Goal: Task Accomplishment & Management: Manage account settings

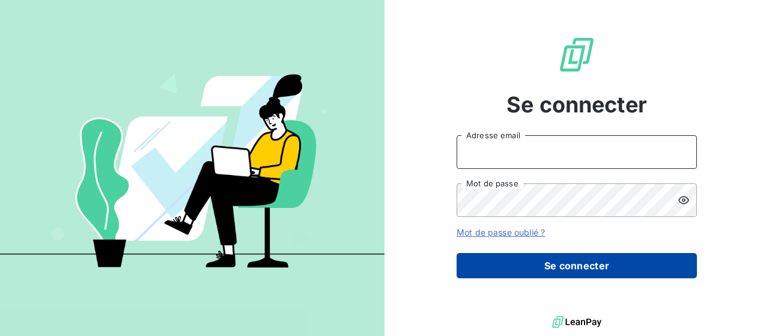
type input "[PERSON_NAME][EMAIL_ADDRESS][DOMAIN_NAME]"
click at [577, 261] on button "Se connecter" at bounding box center [577, 265] width 240 height 25
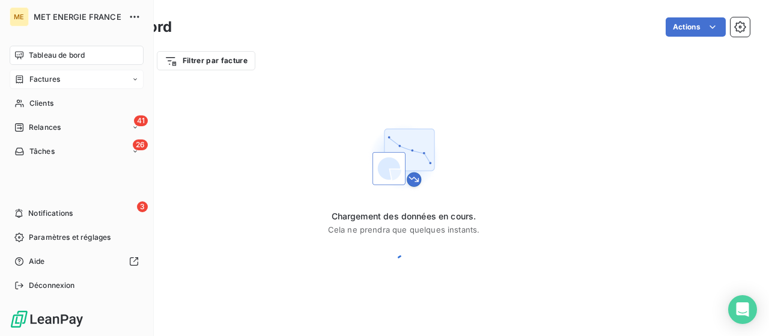
click at [30, 78] on span "Factures" at bounding box center [44, 79] width 31 height 11
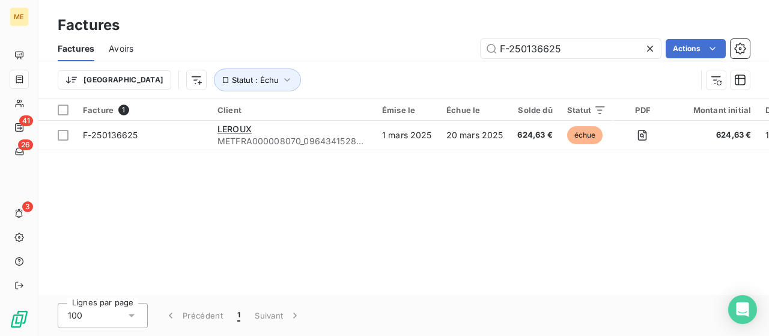
drag, startPoint x: 566, startPoint y: 53, endPoint x: 439, endPoint y: 44, distance: 127.7
click at [439, 44] on div "F-250136625 Actions" at bounding box center [449, 48] width 602 height 19
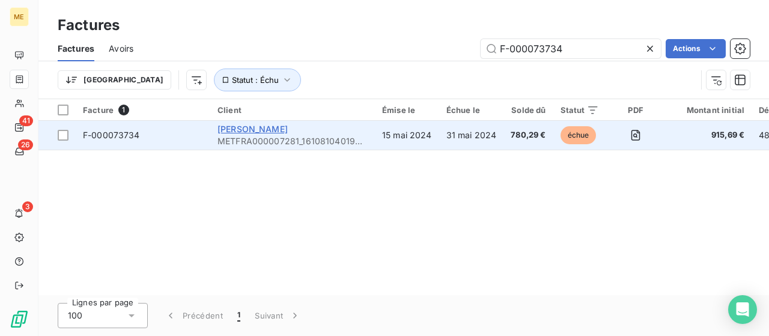
type input "F-000073734"
click at [233, 129] on span "[PERSON_NAME]" at bounding box center [253, 129] width 70 height 10
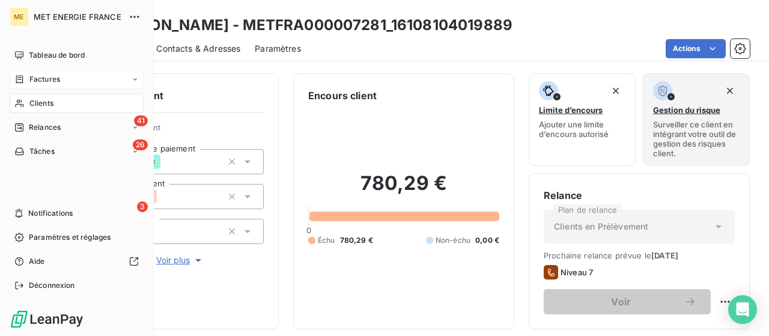
click at [43, 83] on span "Factures" at bounding box center [44, 79] width 31 height 11
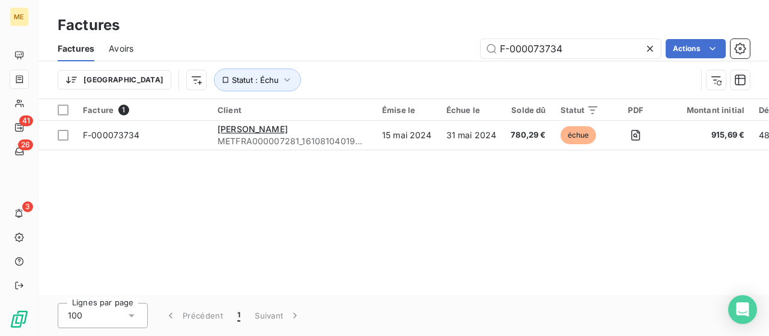
drag, startPoint x: 567, startPoint y: 48, endPoint x: 432, endPoint y: 43, distance: 134.7
click at [432, 43] on div "F-000073734 Actions" at bounding box center [449, 48] width 602 height 19
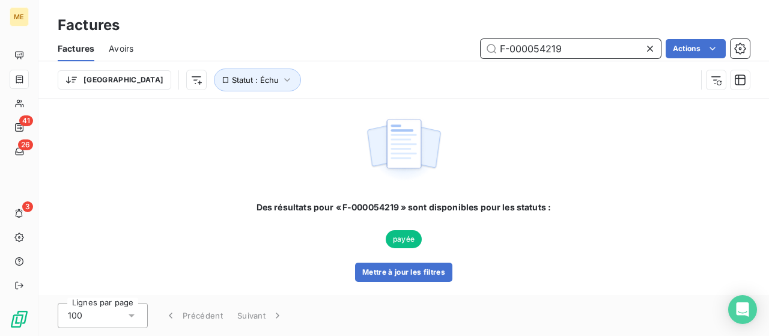
drag, startPoint x: 502, startPoint y: 47, endPoint x: 380, endPoint y: 45, distance: 122.6
click at [381, 45] on div "F-000054219 Actions" at bounding box center [449, 48] width 602 height 19
paste input "73734"
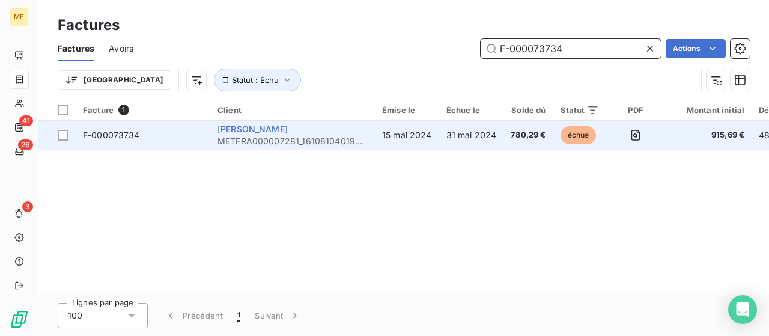
type input "F-000073734"
click at [239, 128] on span "[PERSON_NAME]" at bounding box center [253, 129] width 70 height 10
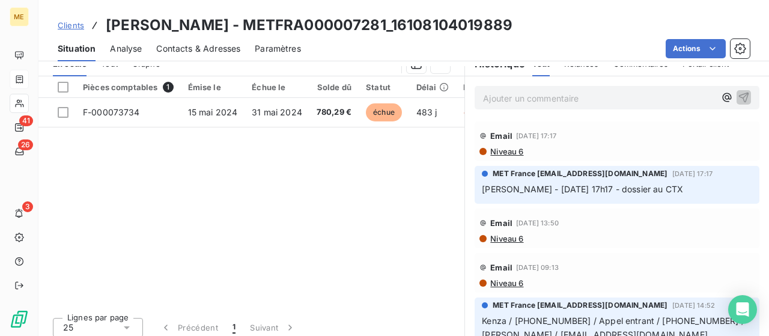
scroll to position [307, 0]
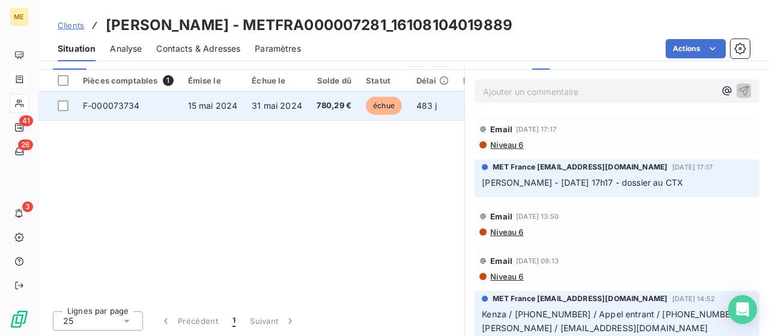
click at [218, 108] on span "15 mai 2024" at bounding box center [213, 105] width 50 height 10
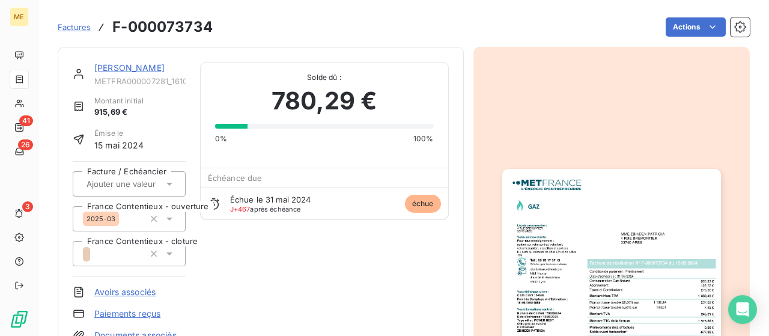
click at [578, 211] on img "button" at bounding box center [611, 323] width 219 height 309
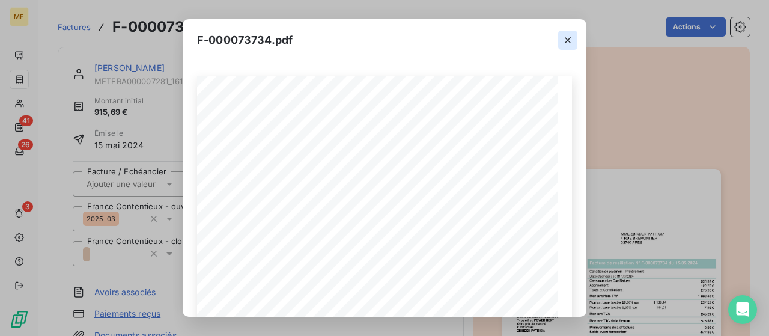
click at [565, 41] on icon "button" at bounding box center [568, 40] width 12 height 12
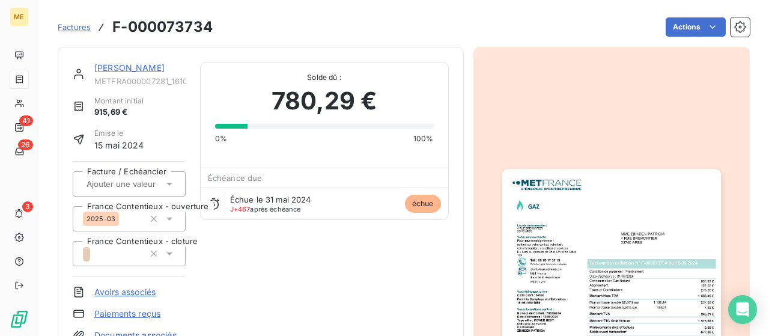
click at [606, 193] on img "button" at bounding box center [611, 323] width 219 height 309
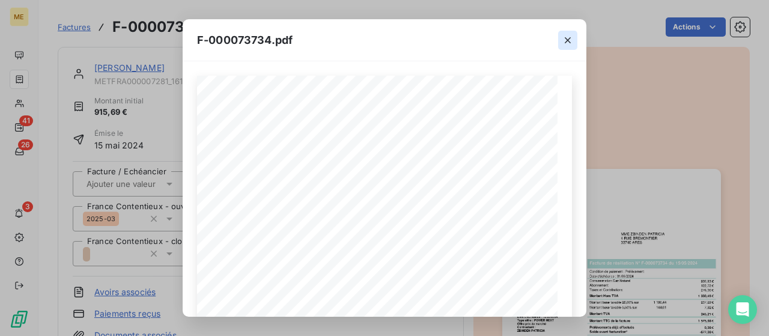
click at [566, 44] on icon "button" at bounding box center [568, 40] width 12 height 12
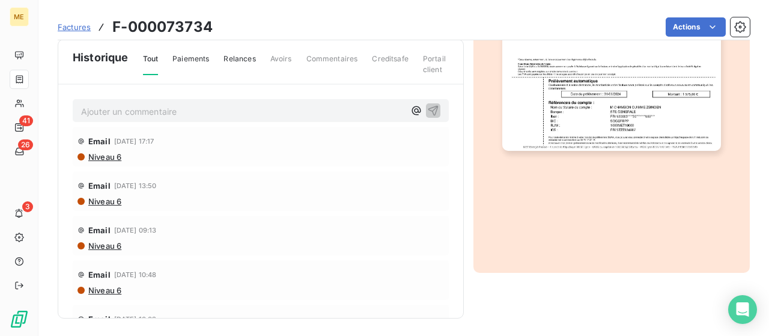
scroll to position [207, 0]
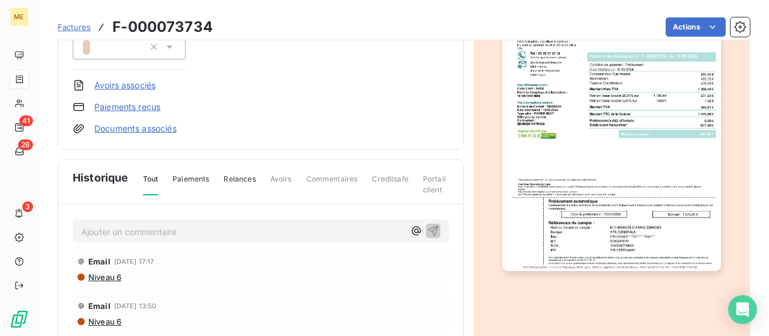
click at [668, 210] on img "button" at bounding box center [611, 116] width 219 height 309
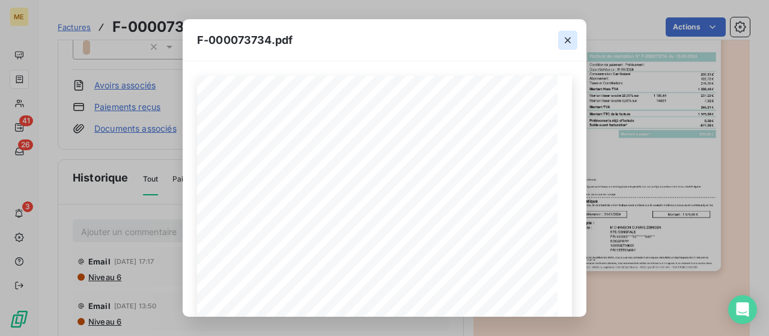
click at [569, 38] on icon "button" at bounding box center [568, 40] width 12 height 12
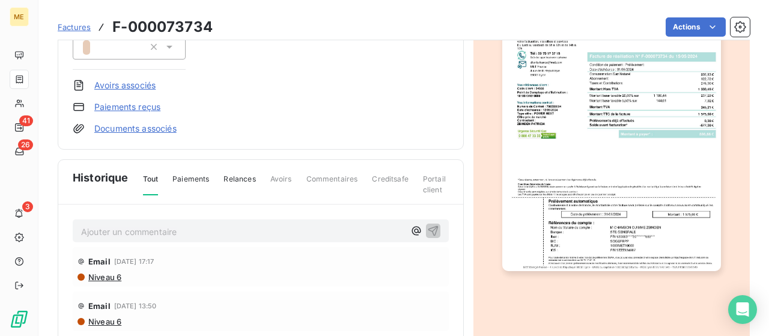
scroll to position [0, 0]
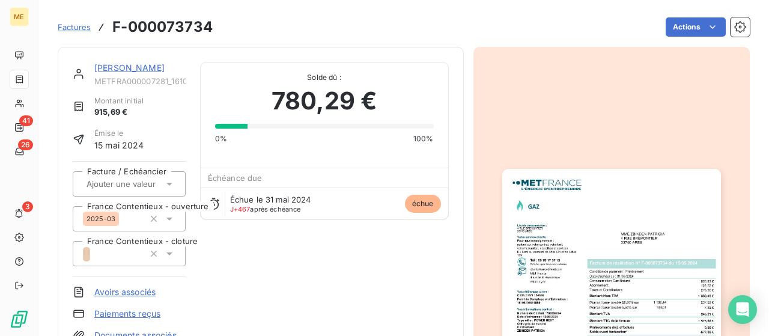
click at [616, 113] on div at bounding box center [612, 323] width 277 height 553
click at [619, 186] on img "button" at bounding box center [611, 323] width 219 height 309
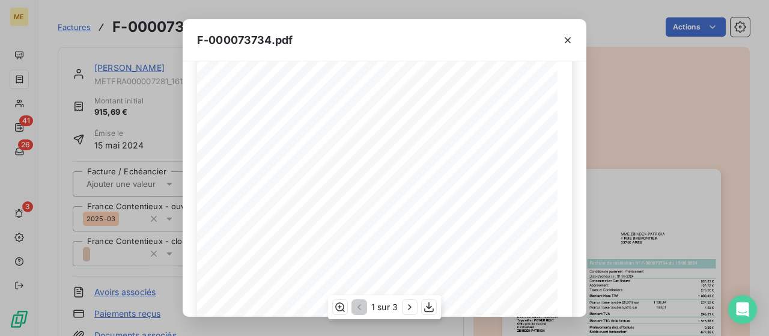
scroll to position [282, 0]
click at [430, 309] on icon "button" at bounding box center [429, 307] width 12 height 12
click at [569, 38] on icon "button" at bounding box center [568, 40] width 12 height 12
